Goal: Communication & Community: Share content

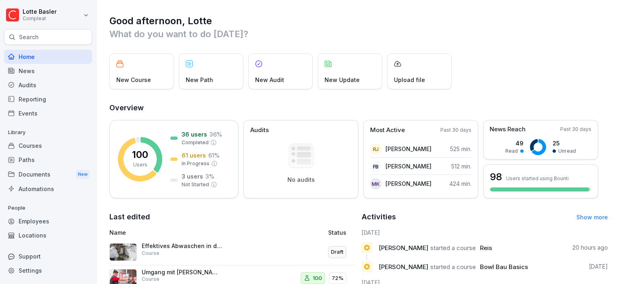
click at [33, 75] on div "News" at bounding box center [48, 71] width 88 height 14
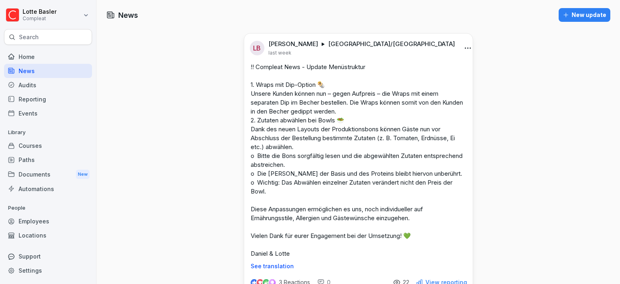
click at [569, 14] on icon "button" at bounding box center [566, 15] width 6 height 6
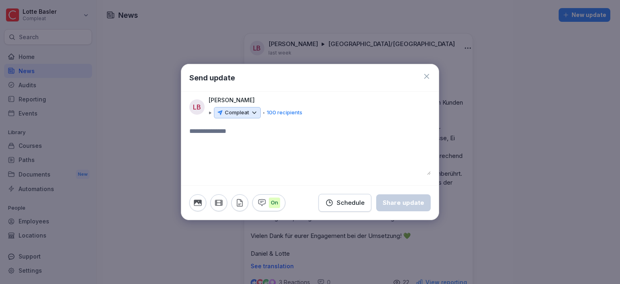
click at [427, 77] on icon at bounding box center [426, 76] width 5 height 5
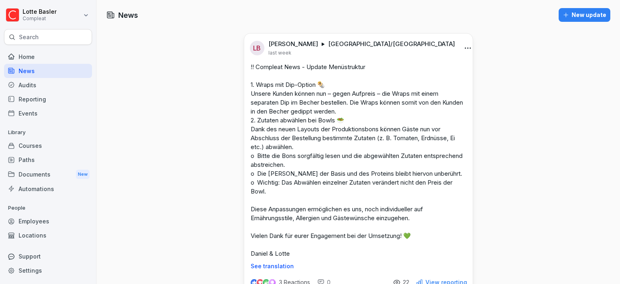
click at [590, 17] on div "New update" at bounding box center [585, 14] width 44 height 9
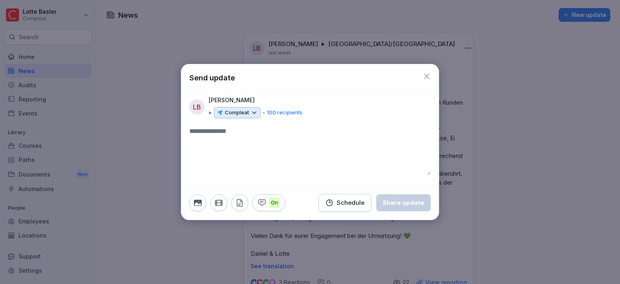
click at [249, 116] on div "Compleat" at bounding box center [237, 112] width 47 height 11
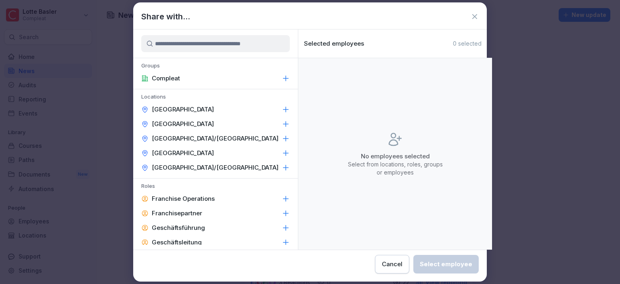
click at [238, 135] on div "[GEOGRAPHIC_DATA]/[GEOGRAPHIC_DATA]" at bounding box center [215, 138] width 165 height 15
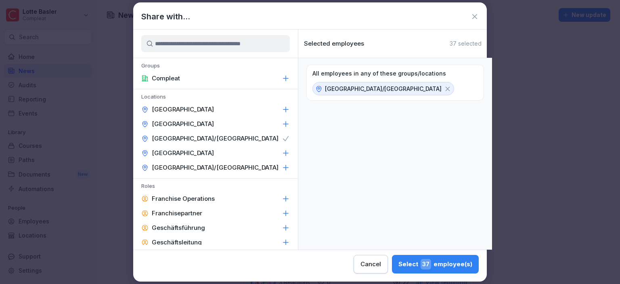
click at [398, 264] on div "Select 37 employee(s)" at bounding box center [435, 264] width 74 height 10
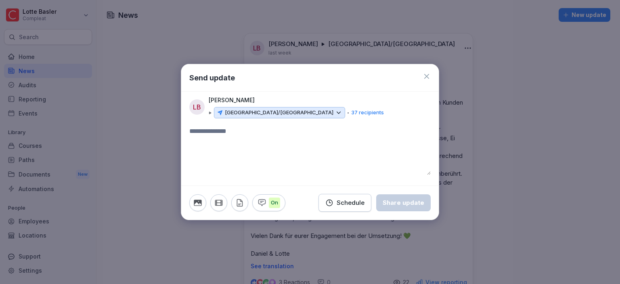
click at [249, 155] on textarea at bounding box center [309, 150] width 241 height 48
paste textarea "**********"
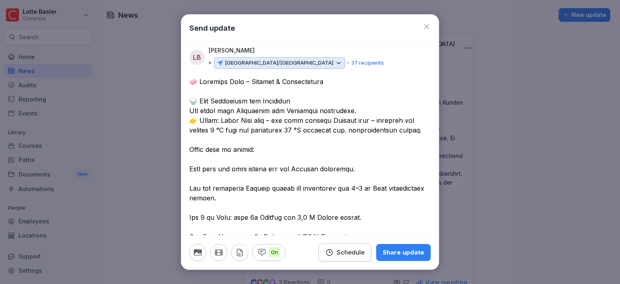
click at [201, 83] on textarea at bounding box center [309, 227] width 241 height 300
click at [200, 161] on textarea at bounding box center [309, 227] width 241 height 300
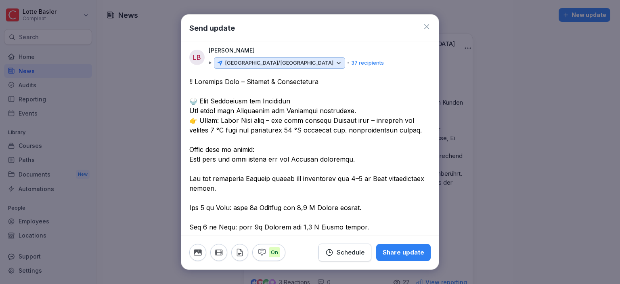
click at [190, 159] on textarea at bounding box center [309, 222] width 241 height 291
click at [190, 178] on textarea at bounding box center [309, 222] width 241 height 291
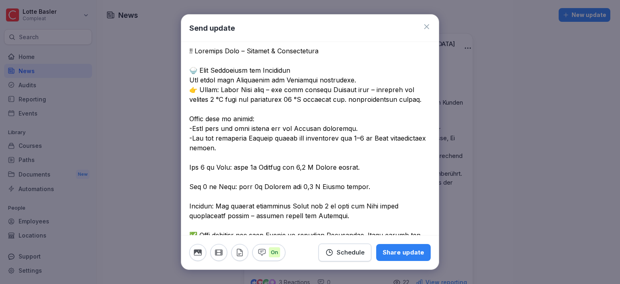
scroll to position [46, 0]
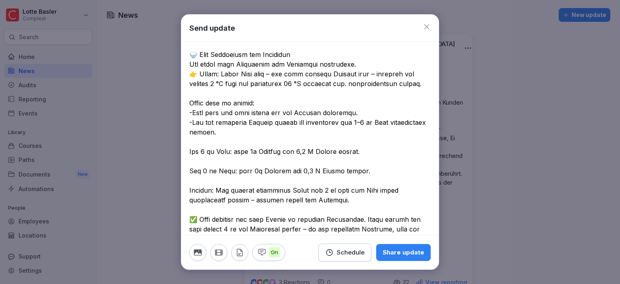
click at [206, 140] on textarea at bounding box center [309, 170] width 241 height 281
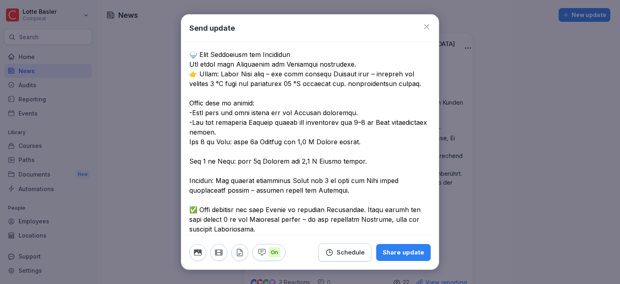
click at [190, 144] on textarea at bounding box center [309, 165] width 241 height 271
click at [193, 155] on textarea at bounding box center [309, 165] width 241 height 271
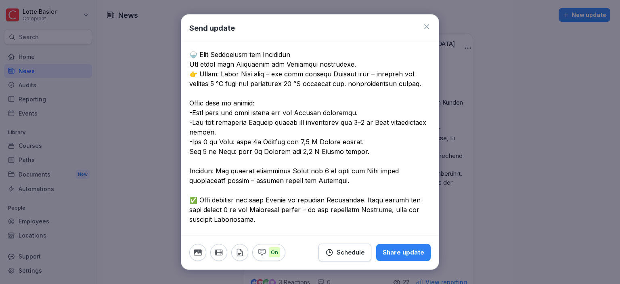
click at [190, 151] on textarea at bounding box center [309, 161] width 241 height 262
click at [201, 164] on textarea at bounding box center [309, 161] width 241 height 262
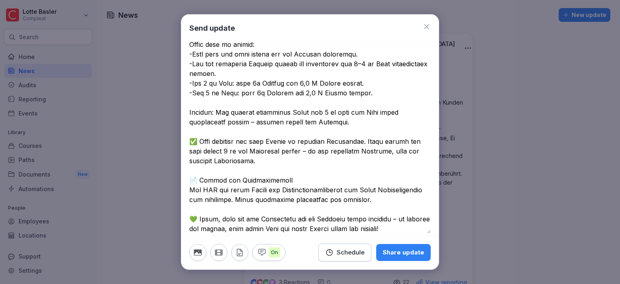
scroll to position [111, 0]
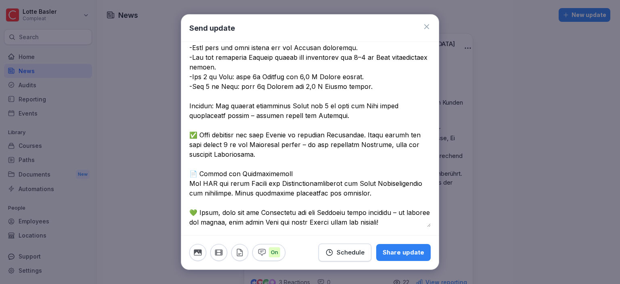
click at [204, 159] on textarea at bounding box center [309, 96] width 241 height 262
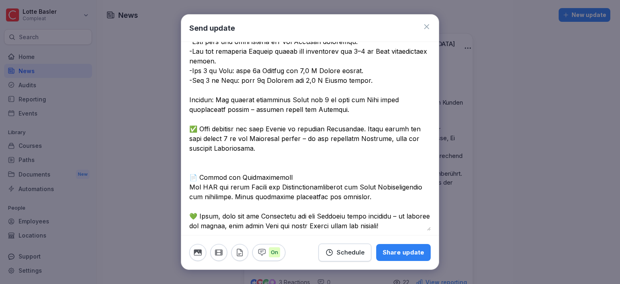
scroll to position [121, 0]
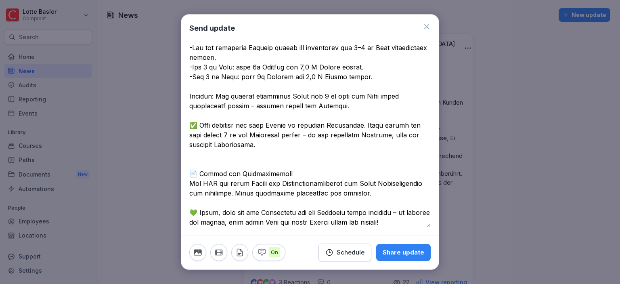
click at [226, 204] on textarea at bounding box center [309, 91] width 241 height 271
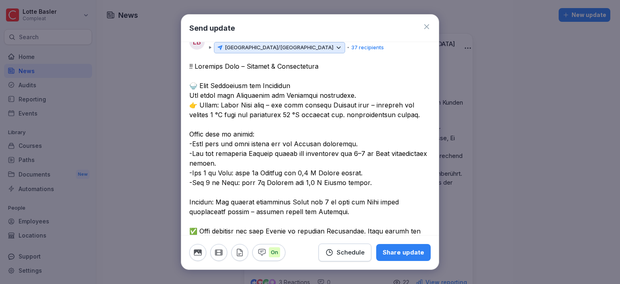
scroll to position [0, 0]
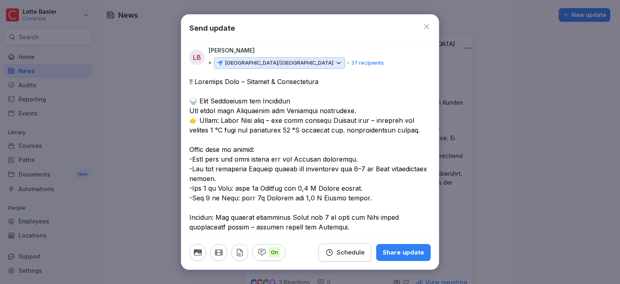
click at [326, 84] on textarea at bounding box center [309, 217] width 241 height 281
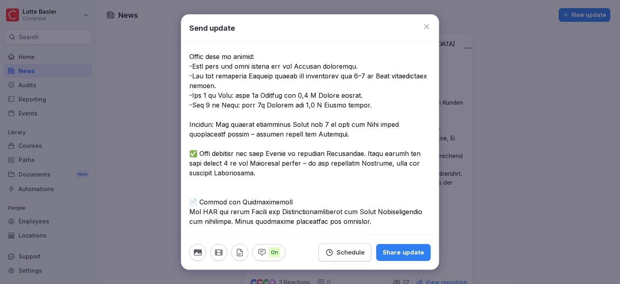
scroll to position [46, 0]
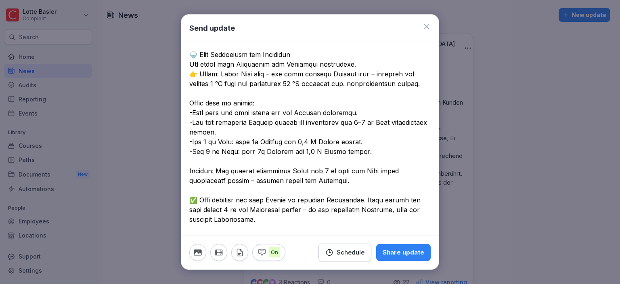
click at [287, 121] on textarea at bounding box center [309, 170] width 241 height 281
click at [317, 130] on textarea at bounding box center [309, 170] width 241 height 281
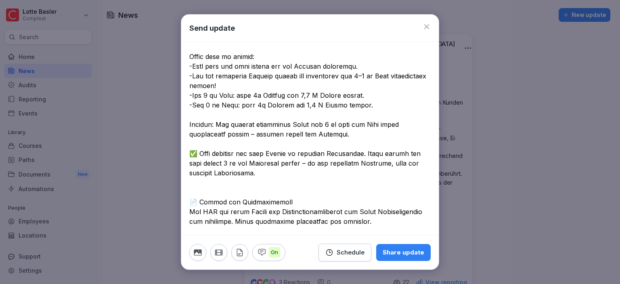
click at [212, 123] on textarea at bounding box center [309, 124] width 241 height 281
click at [352, 133] on textarea at bounding box center [309, 124] width 241 height 281
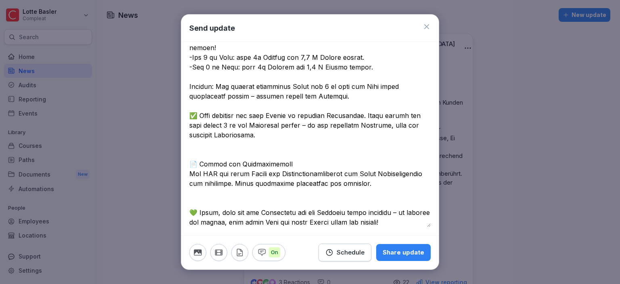
click at [414, 186] on textarea at bounding box center [309, 86] width 241 height 281
drag, startPoint x: 402, startPoint y: 221, endPoint x: 400, endPoint y: 214, distance: 7.3
click at [400, 214] on textarea at bounding box center [309, 86] width 241 height 281
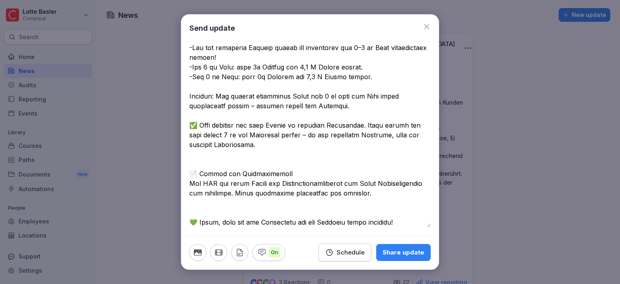
click at [403, 221] on textarea at bounding box center [309, 91] width 241 height 271
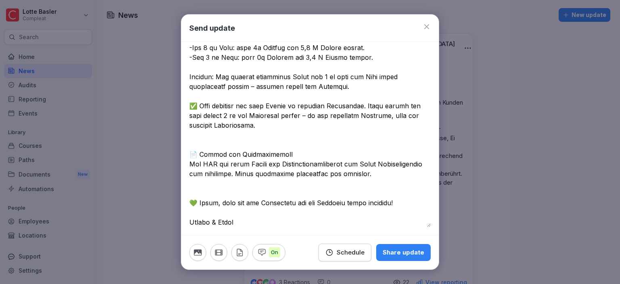
click at [422, 200] on textarea at bounding box center [309, 81] width 241 height 291
click at [242, 253] on icon "button" at bounding box center [239, 252] width 9 height 9
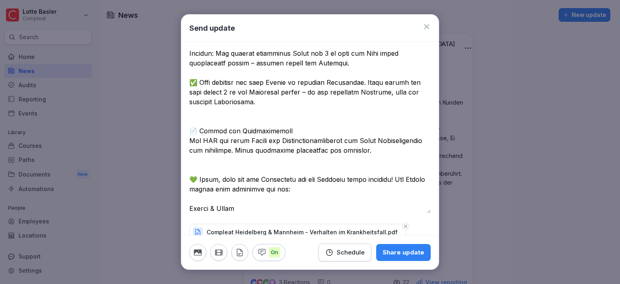
scroll to position [176, 0]
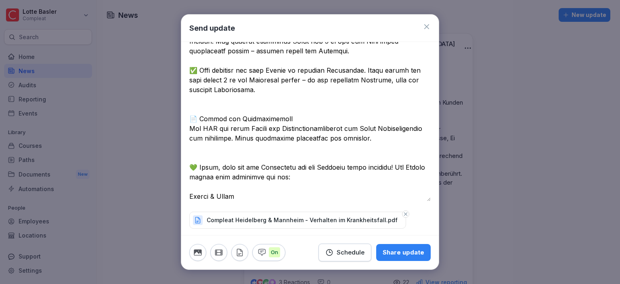
click at [197, 217] on icon at bounding box center [197, 219] width 7 height 7
click at [331, 148] on textarea at bounding box center [309, 51] width 241 height 300
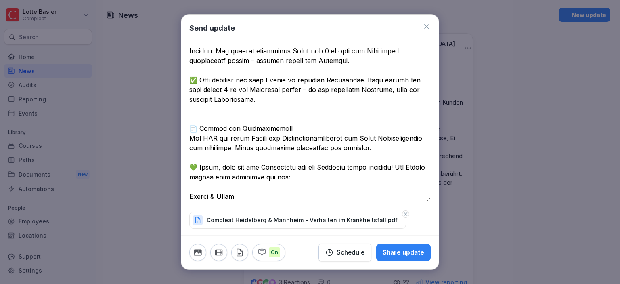
click at [231, 113] on textarea at bounding box center [309, 55] width 241 height 291
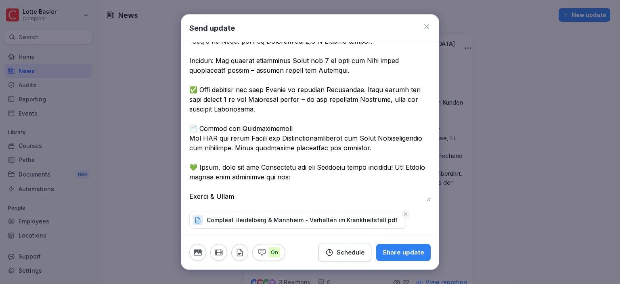
click at [205, 82] on textarea at bounding box center [309, 60] width 241 height 281
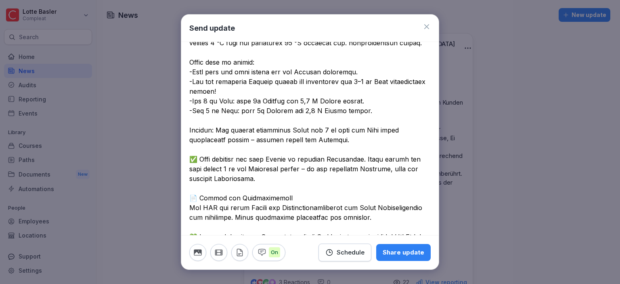
scroll to position [63, 0]
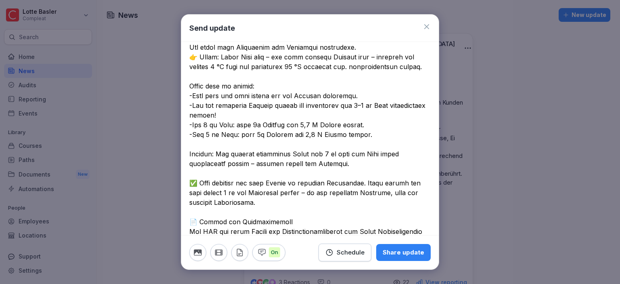
click at [202, 142] on textarea at bounding box center [309, 153] width 241 height 281
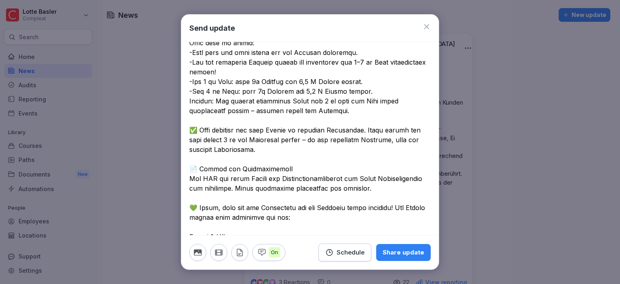
scroll to position [147, 0]
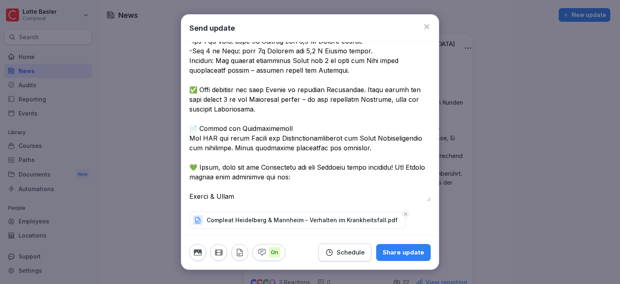
type textarea "**********"
click at [414, 257] on button "Share update" at bounding box center [403, 252] width 54 height 17
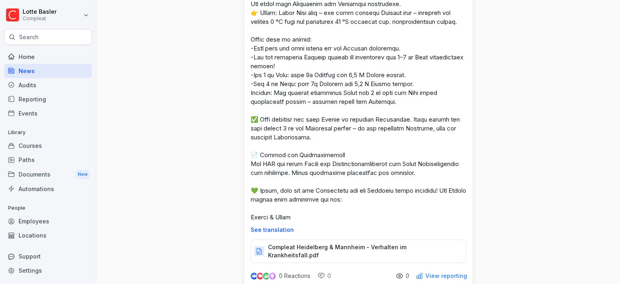
scroll to position [139, 0]
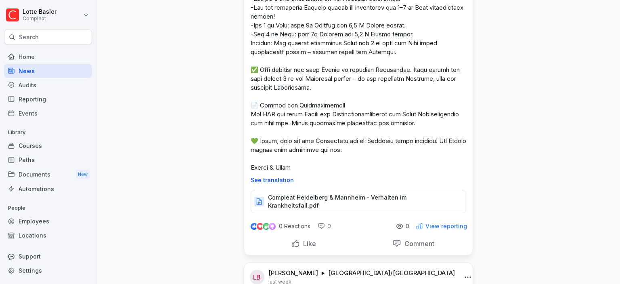
click at [448, 229] on p "View reporting" at bounding box center [446, 226] width 42 height 6
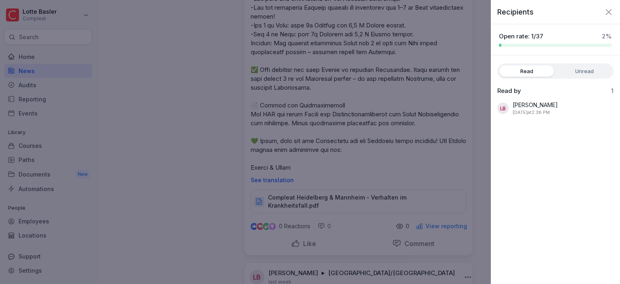
click at [569, 71] on label "Unread" at bounding box center [584, 70] width 54 height 11
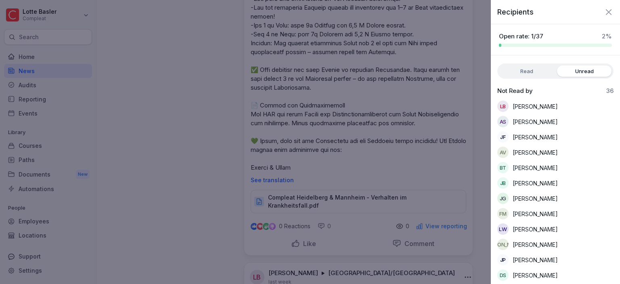
click at [534, 70] on label "Read" at bounding box center [526, 70] width 54 height 11
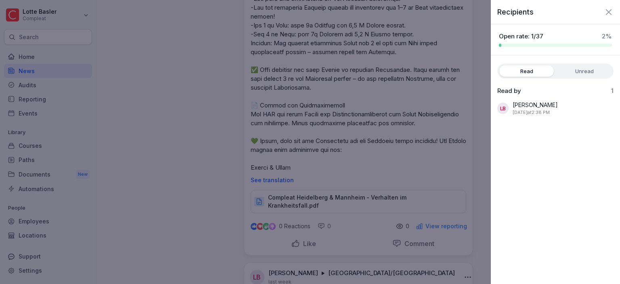
click at [611, 10] on icon "button" at bounding box center [609, 12] width 10 height 10
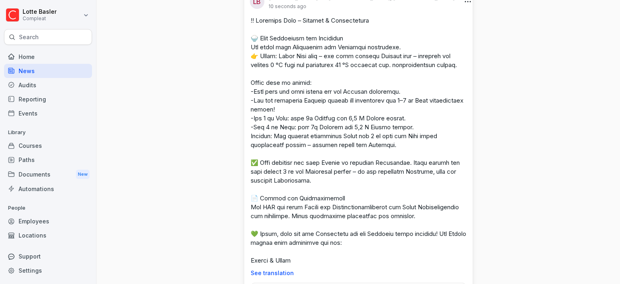
scroll to position [0, 0]
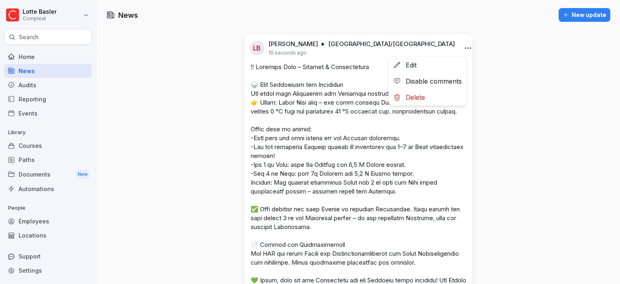
click at [458, 50] on html "[PERSON_NAME] Compleat Search Home News Audits Reporting Events Library Courses…" at bounding box center [310, 142] width 620 height 284
click at [412, 47] on html "[PERSON_NAME] Compleat Search Home News Audits Reporting Events Library Courses…" at bounding box center [310, 142] width 620 height 284
